Goal: Task Accomplishment & Management: Use online tool/utility

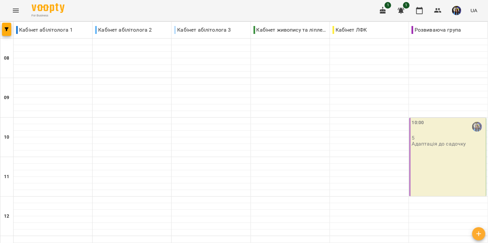
scroll to position [132, 0]
click at [460, 7] on img "button" at bounding box center [456, 10] width 9 height 9
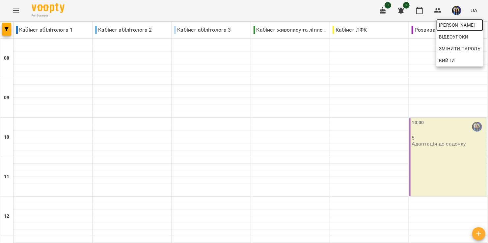
click at [456, 23] on span "[PERSON_NAME]" at bounding box center [460, 25] width 42 height 8
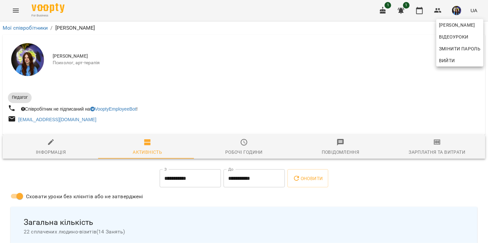
click at [222, 83] on div at bounding box center [244, 121] width 488 height 243
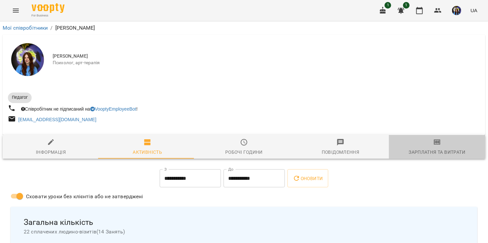
click at [435, 146] on icon "button" at bounding box center [437, 142] width 8 height 8
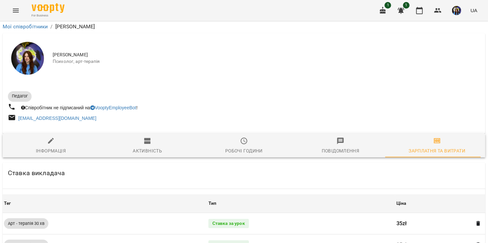
scroll to position [287, 0]
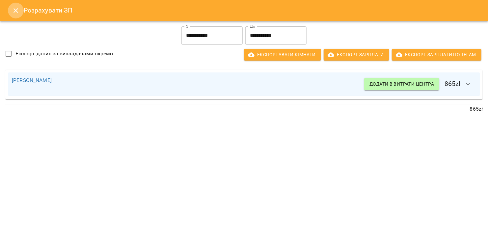
click at [16, 12] on icon "Close" at bounding box center [16, 11] width 8 height 8
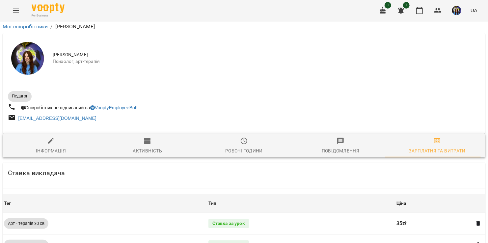
scroll to position [0, 0]
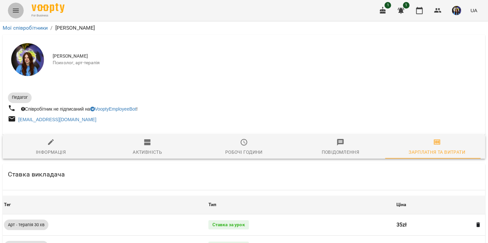
click at [16, 8] on icon "Menu" at bounding box center [16, 11] width 8 height 8
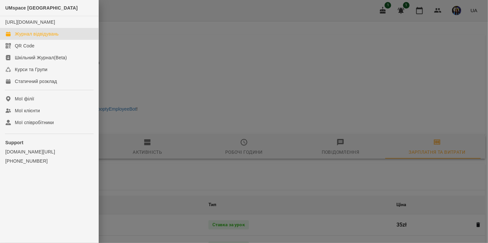
click at [56, 37] on div "Журнал відвідувань" at bounding box center [37, 34] width 44 height 7
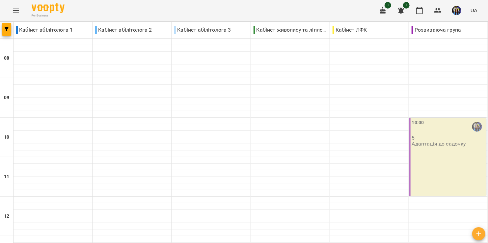
scroll to position [237, 0]
type input "**********"
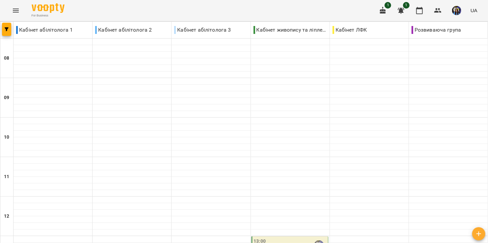
scroll to position [311, 0]
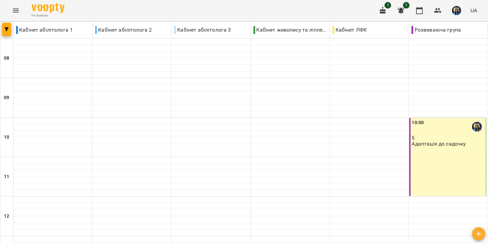
scroll to position [170, 0]
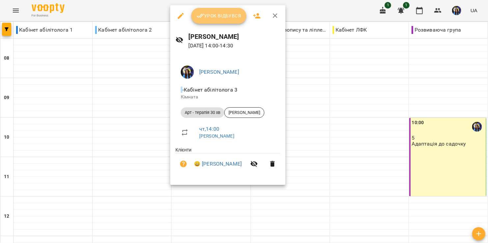
click at [222, 12] on span "Урок відбувся" at bounding box center [218, 16] width 45 height 8
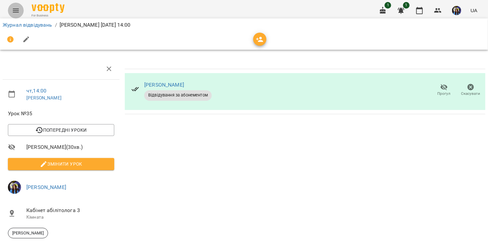
click at [10, 9] on button "Menu" at bounding box center [16, 11] width 16 height 16
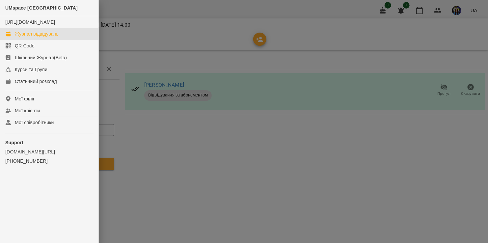
click at [34, 37] on div "Журнал відвідувань" at bounding box center [37, 34] width 44 height 7
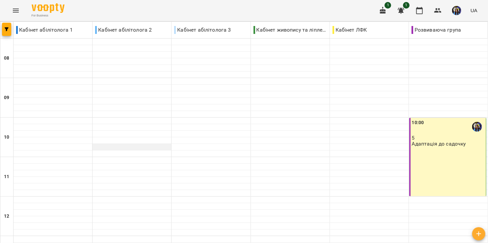
scroll to position [118, 0]
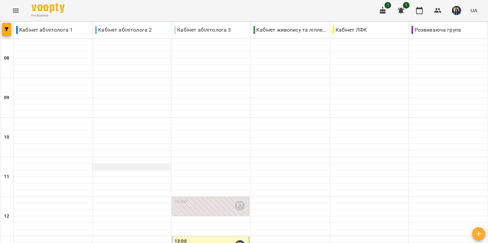
scroll to position [157, 0]
click at [202, 229] on div at bounding box center [210, 232] width 79 height 7
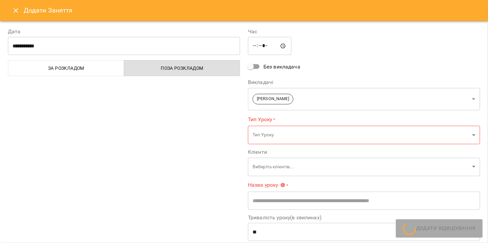
type input "**********"
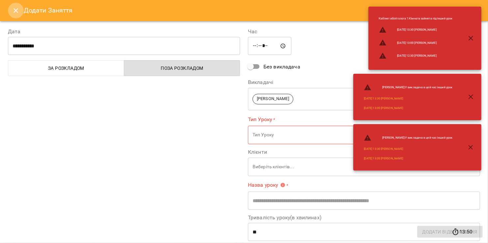
click at [15, 10] on icon "Close" at bounding box center [15, 10] width 5 height 5
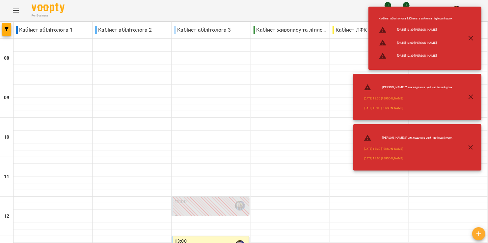
click at [187, 238] on div "13:00" at bounding box center [210, 245] width 73 height 15
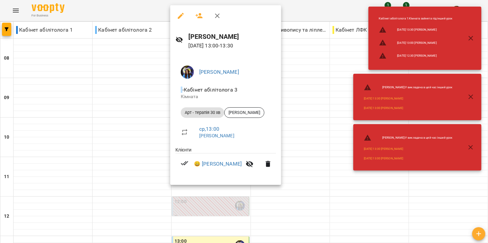
click at [118, 134] on div at bounding box center [244, 121] width 488 height 243
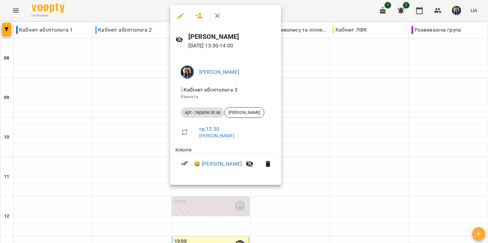
click at [134, 127] on div at bounding box center [244, 121] width 488 height 243
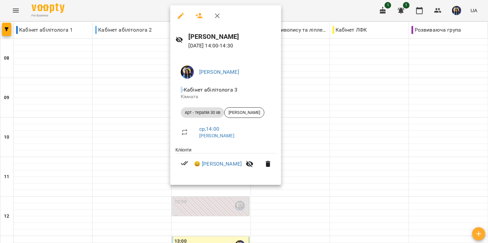
click at [109, 145] on div at bounding box center [244, 121] width 488 height 243
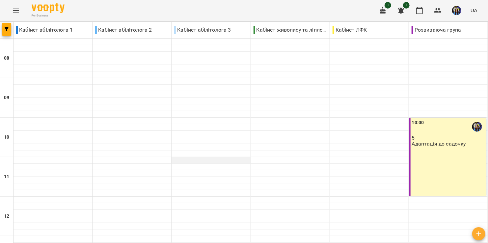
scroll to position [87, 0]
click at [443, 118] on div "10:00 5 Адаптація до садочку" at bounding box center [447, 157] width 77 height 78
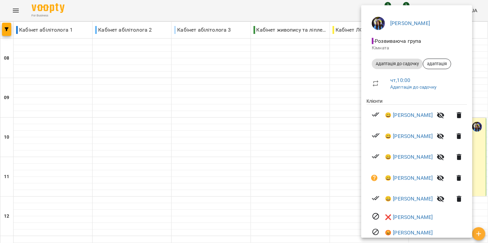
scroll to position [63, 0]
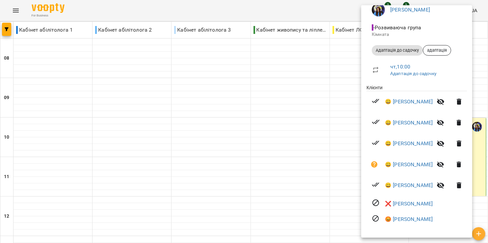
click at [321, 135] on div at bounding box center [244, 121] width 488 height 243
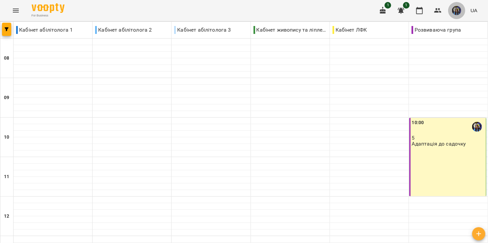
click at [460, 10] on img "button" at bounding box center [456, 10] width 9 height 9
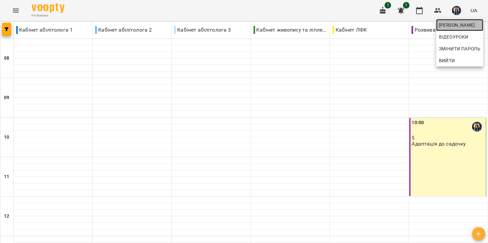
click at [456, 25] on span "[PERSON_NAME]" at bounding box center [460, 25] width 42 height 8
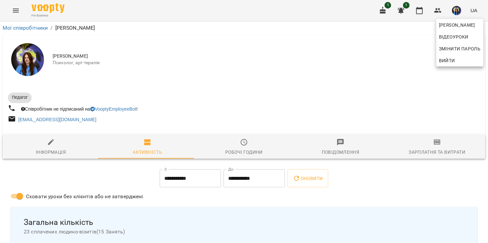
click at [429, 148] on div at bounding box center [244, 121] width 488 height 243
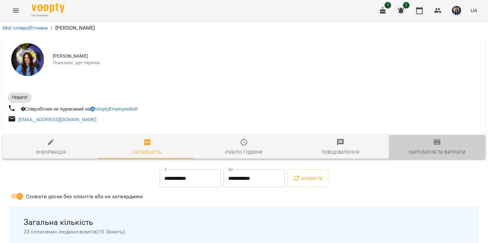
click at [429, 148] on span "Зарплатня та Витрати" at bounding box center [437, 147] width 89 height 18
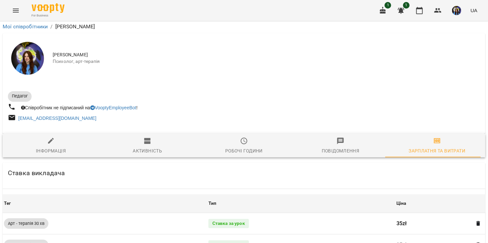
scroll to position [294, 0]
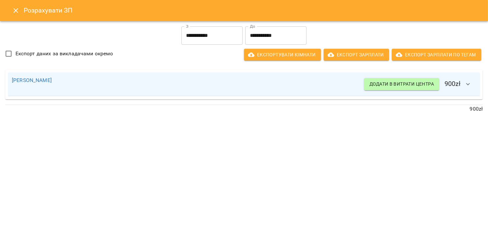
click at [302, 136] on div "**********" at bounding box center [244, 121] width 488 height 243
click at [16, 9] on icon "Close" at bounding box center [16, 11] width 8 height 8
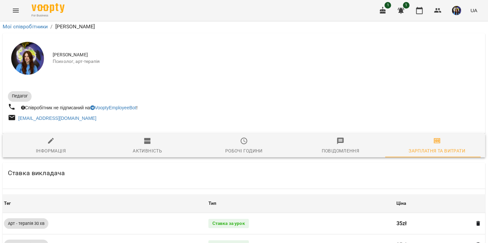
scroll to position [0, 0]
